Goal: Information Seeking & Learning: Learn about a topic

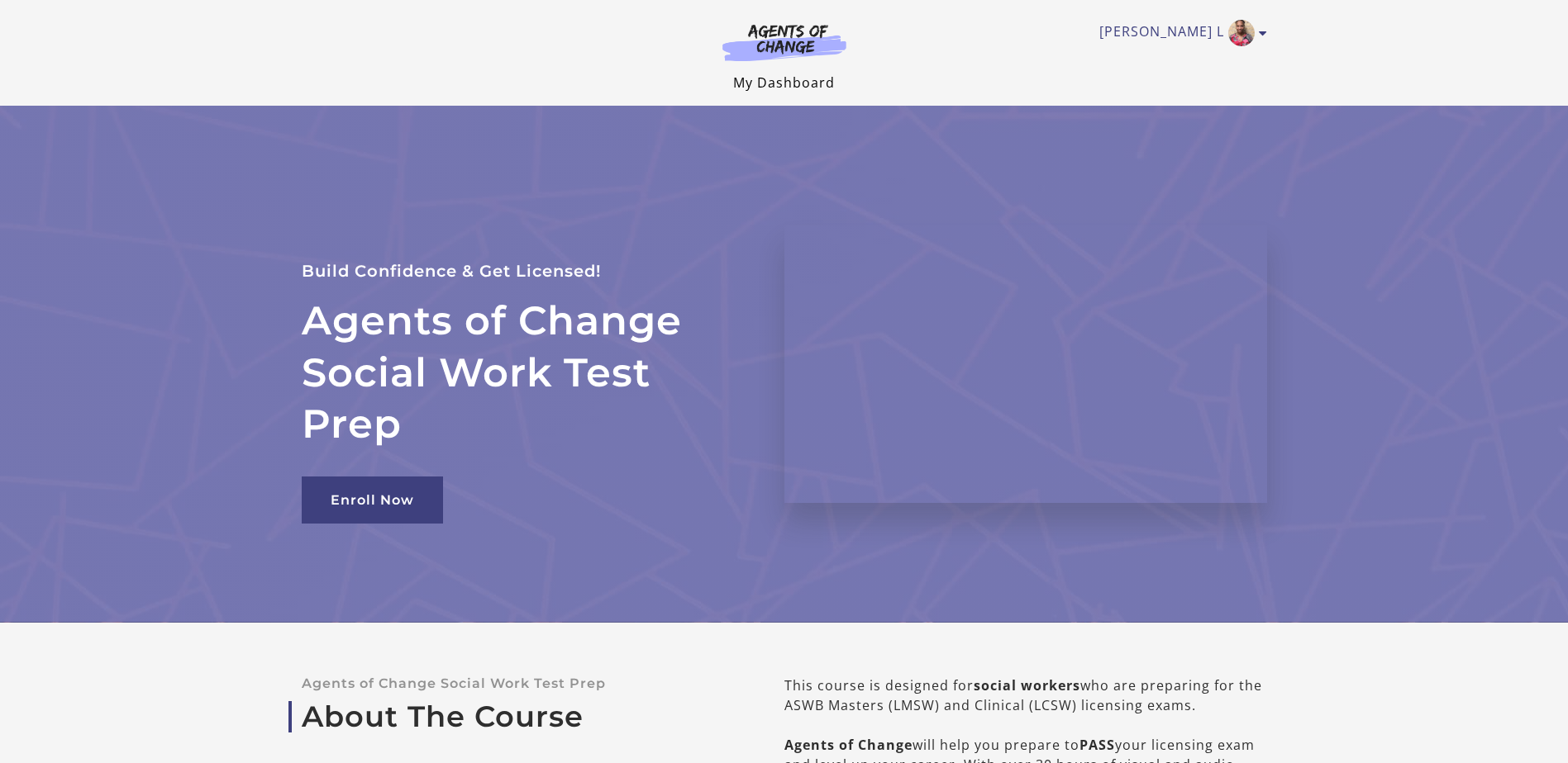
click at [797, 81] on link "My Dashboard" at bounding box center [784, 82] width 101 height 18
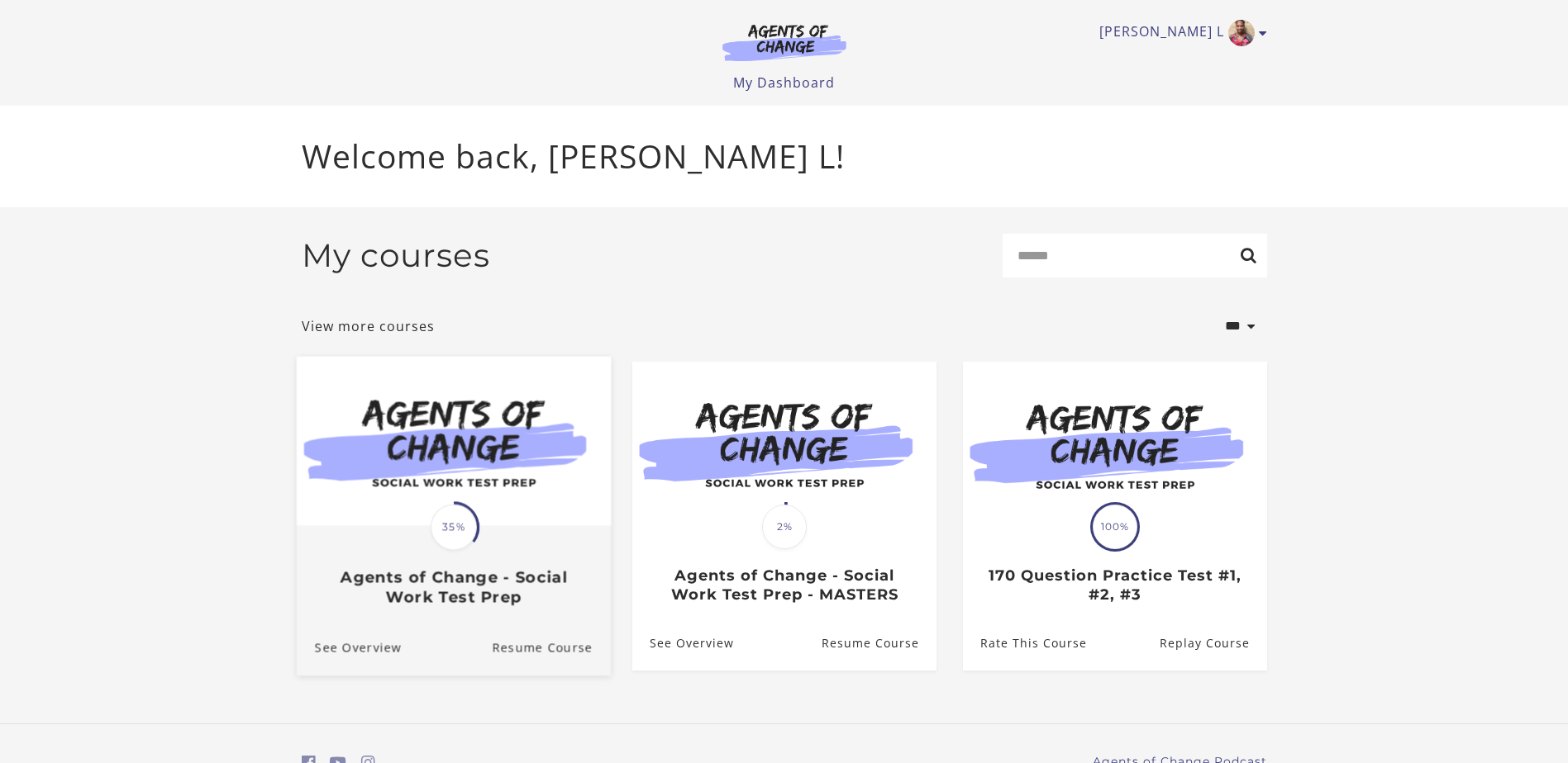
click at [603, 497] on img at bounding box center [453, 440] width 314 height 169
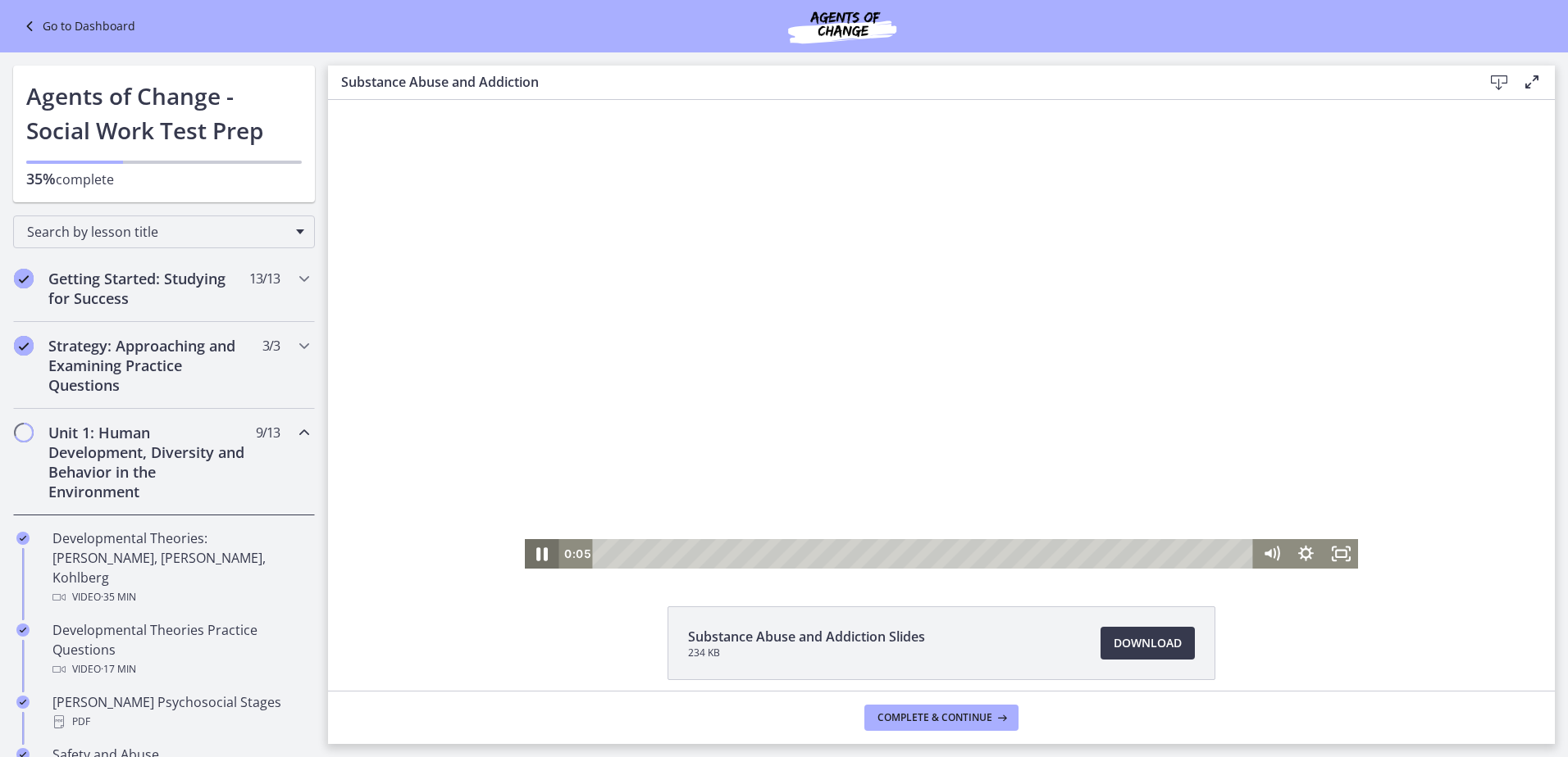
click at [536, 547] on icon "Pause" at bounding box center [542, 553] width 42 height 35
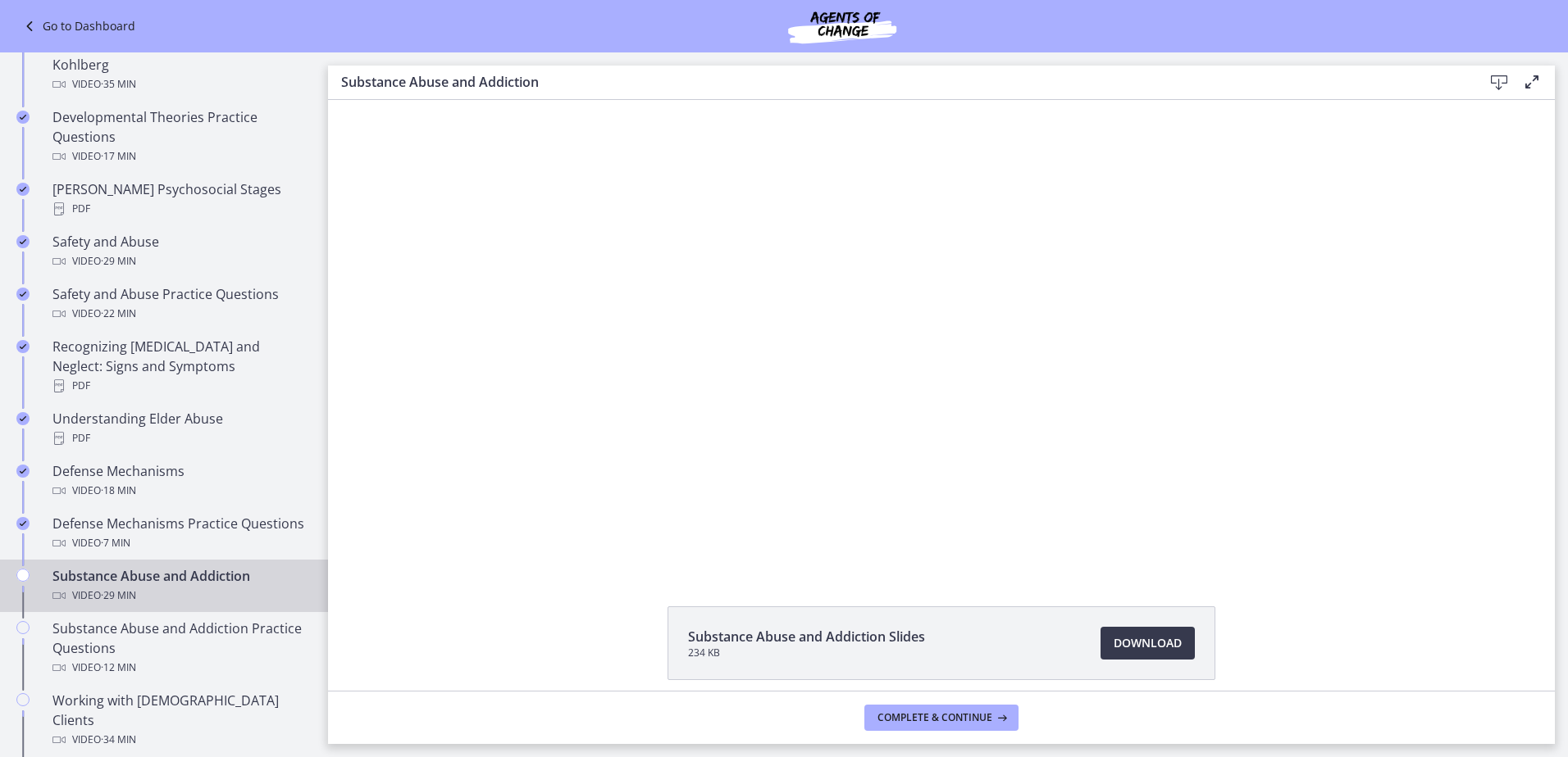
scroll to position [486, 0]
